Goal: Task Accomplishment & Management: Use online tool/utility

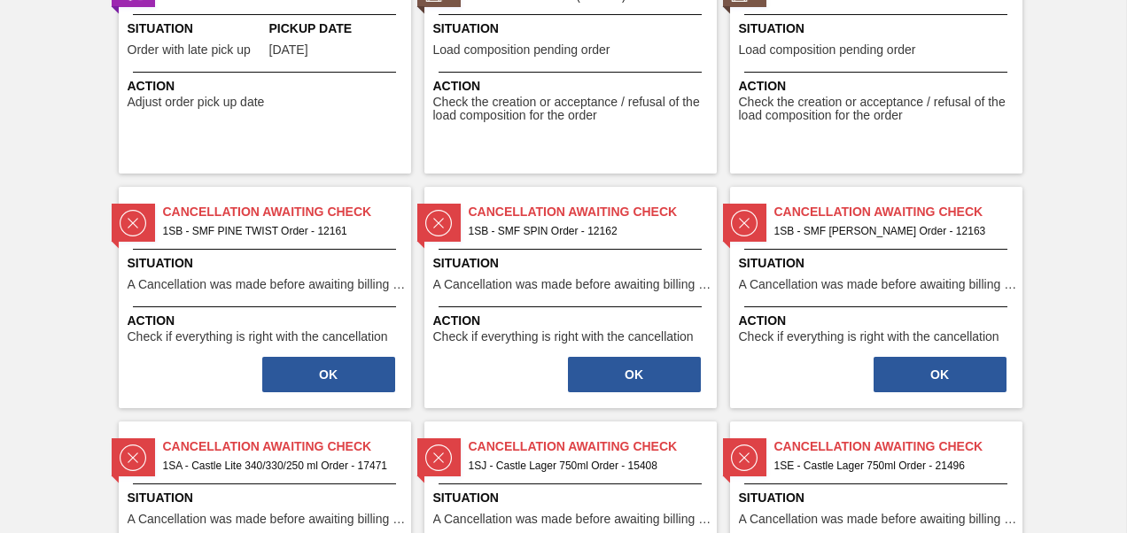
scroll to position [1240, 0]
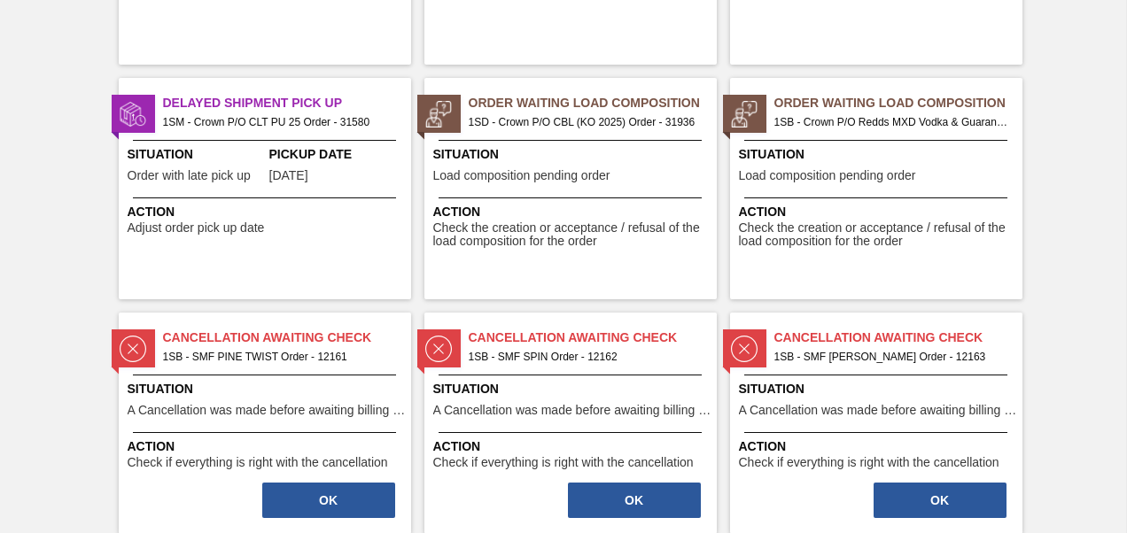
click at [903, 117] on span "1SB - Crown P/O Redds MXD Vodka & Guarana Order - 32847" at bounding box center [891, 122] width 234 height 19
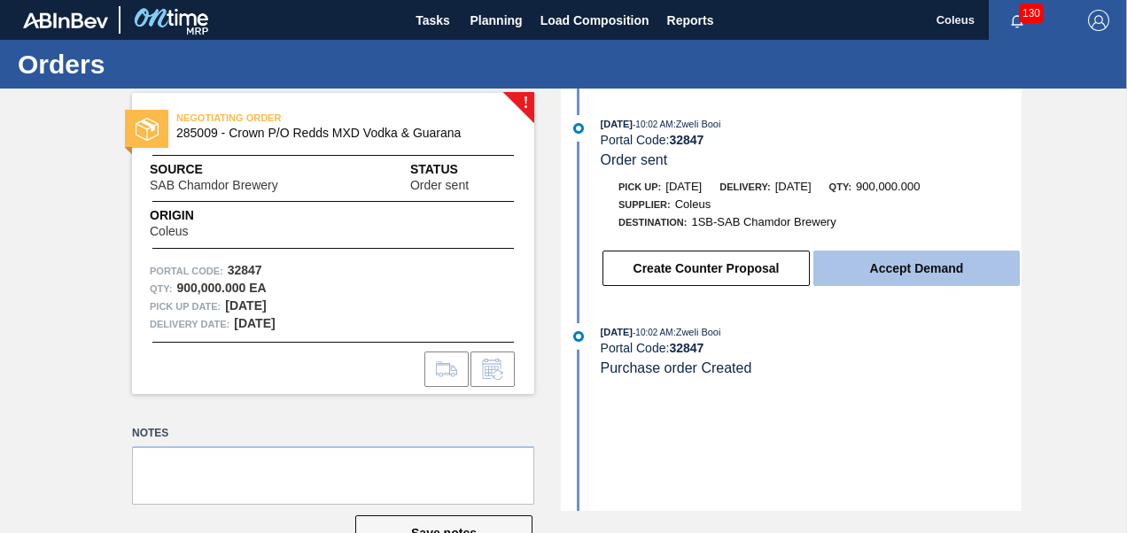
click at [896, 279] on button "Accept Demand" at bounding box center [916, 268] width 206 height 35
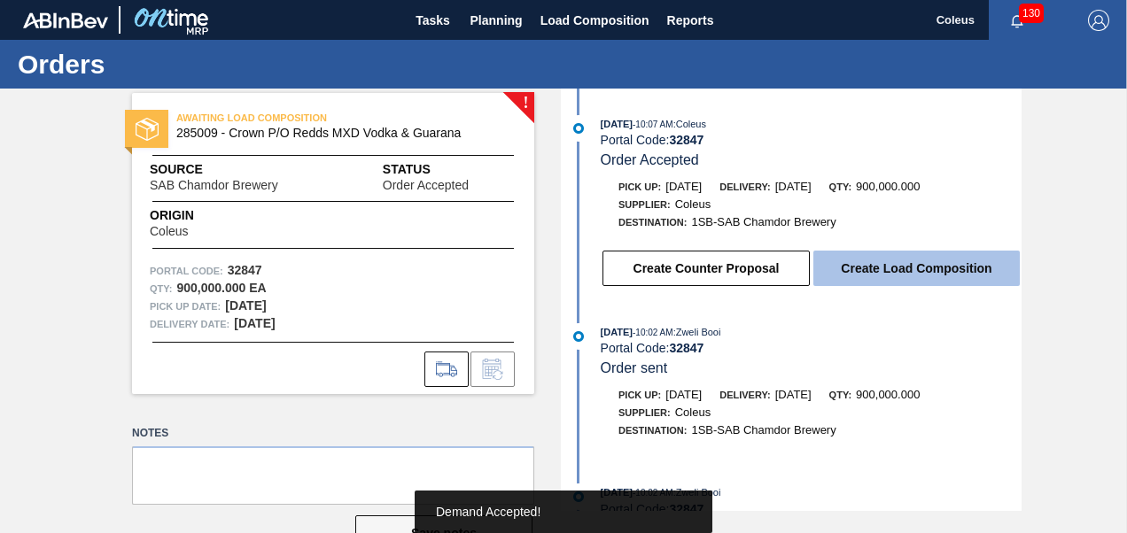
click at [896, 276] on button "Create Load Composition" at bounding box center [916, 268] width 206 height 35
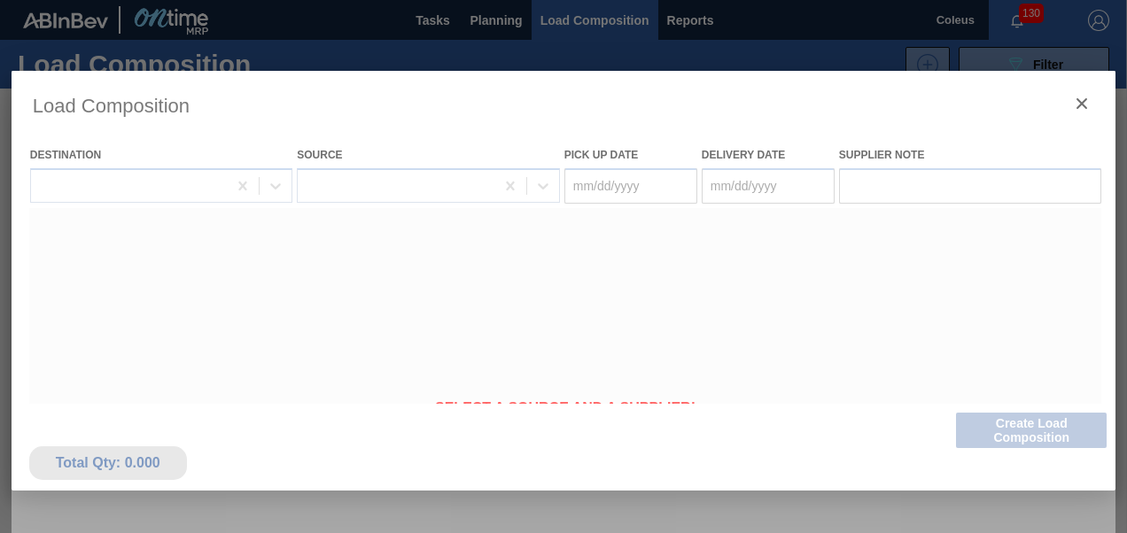
type Date "[DATE]"
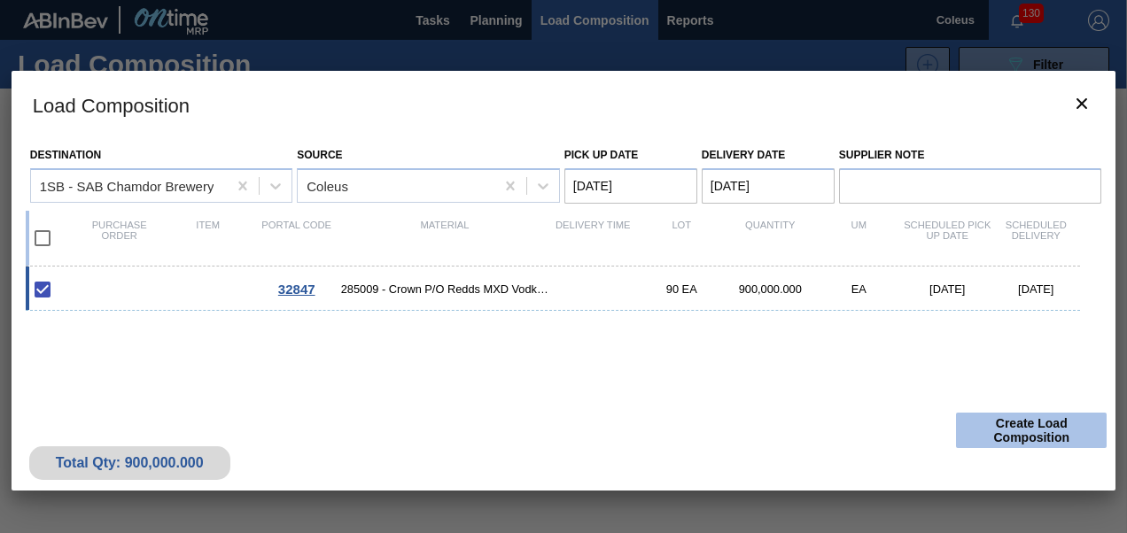
click at [1047, 435] on button "Create Load Composition" at bounding box center [1031, 430] width 151 height 35
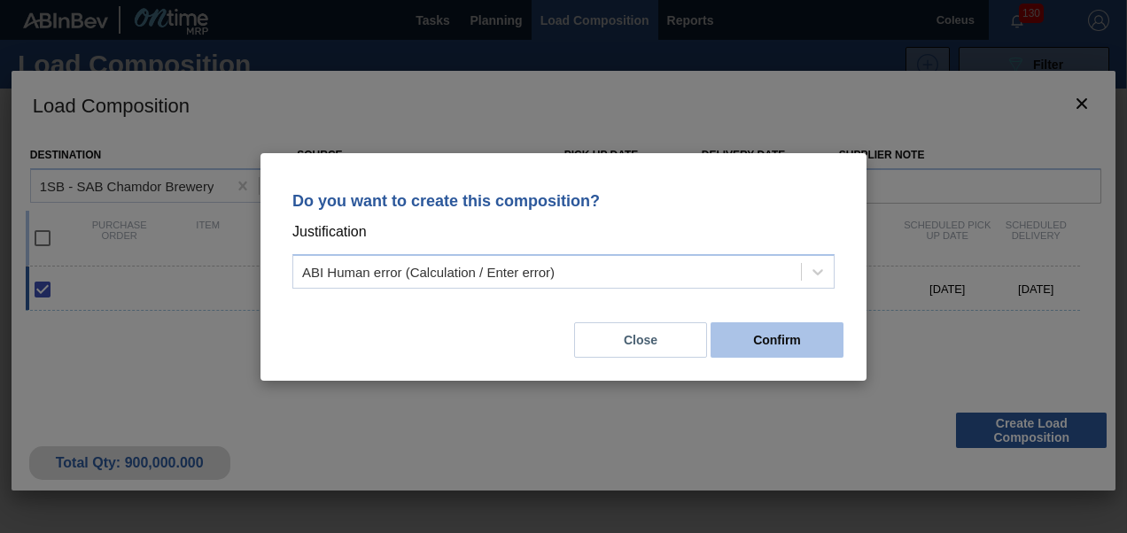
click at [792, 340] on button "Confirm" at bounding box center [777, 339] width 133 height 35
